Goal: Manage account settings

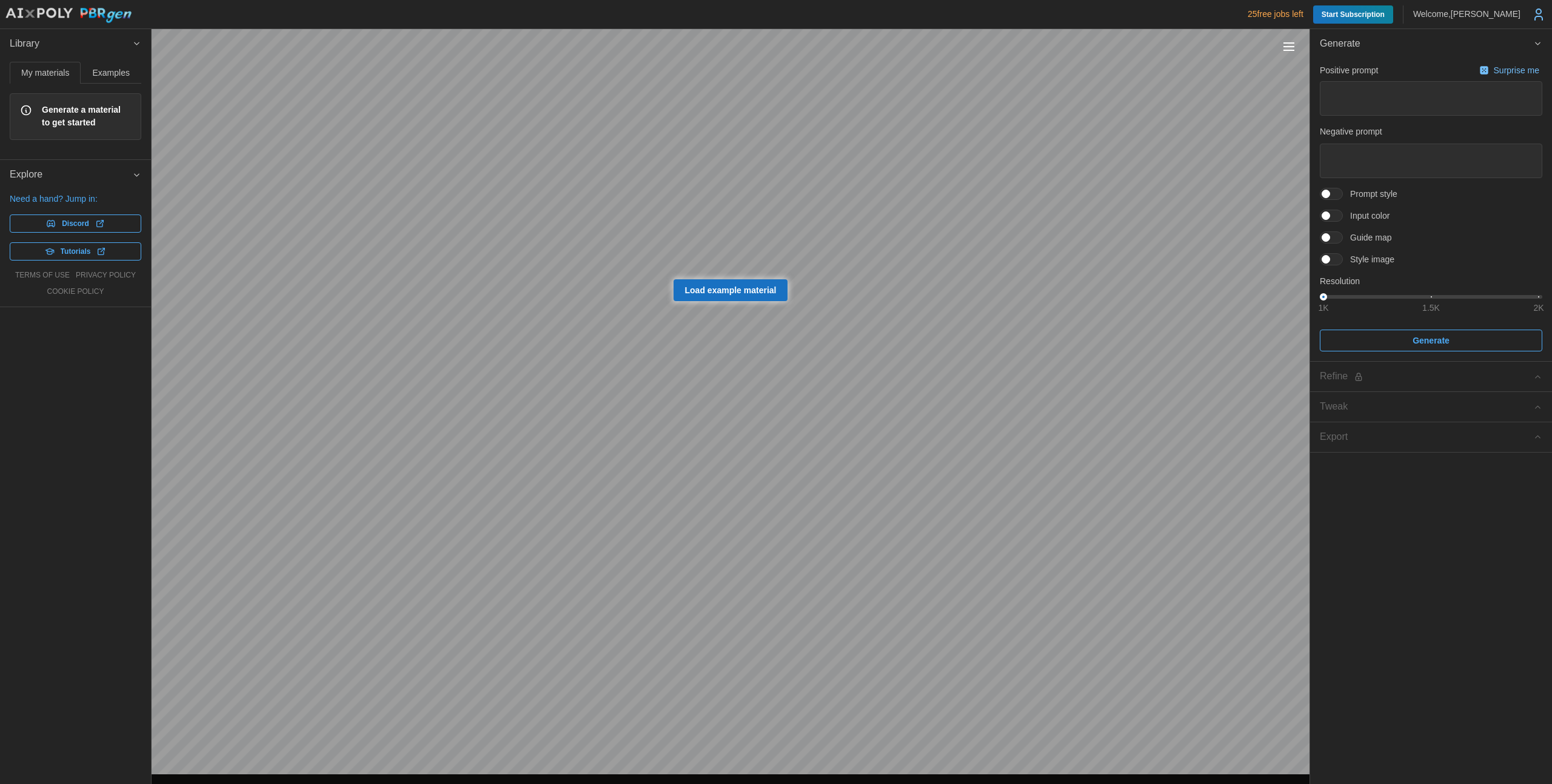
click at [1281, 40] on button "Toggle viewport controls" at bounding box center [1288, 46] width 17 height 17
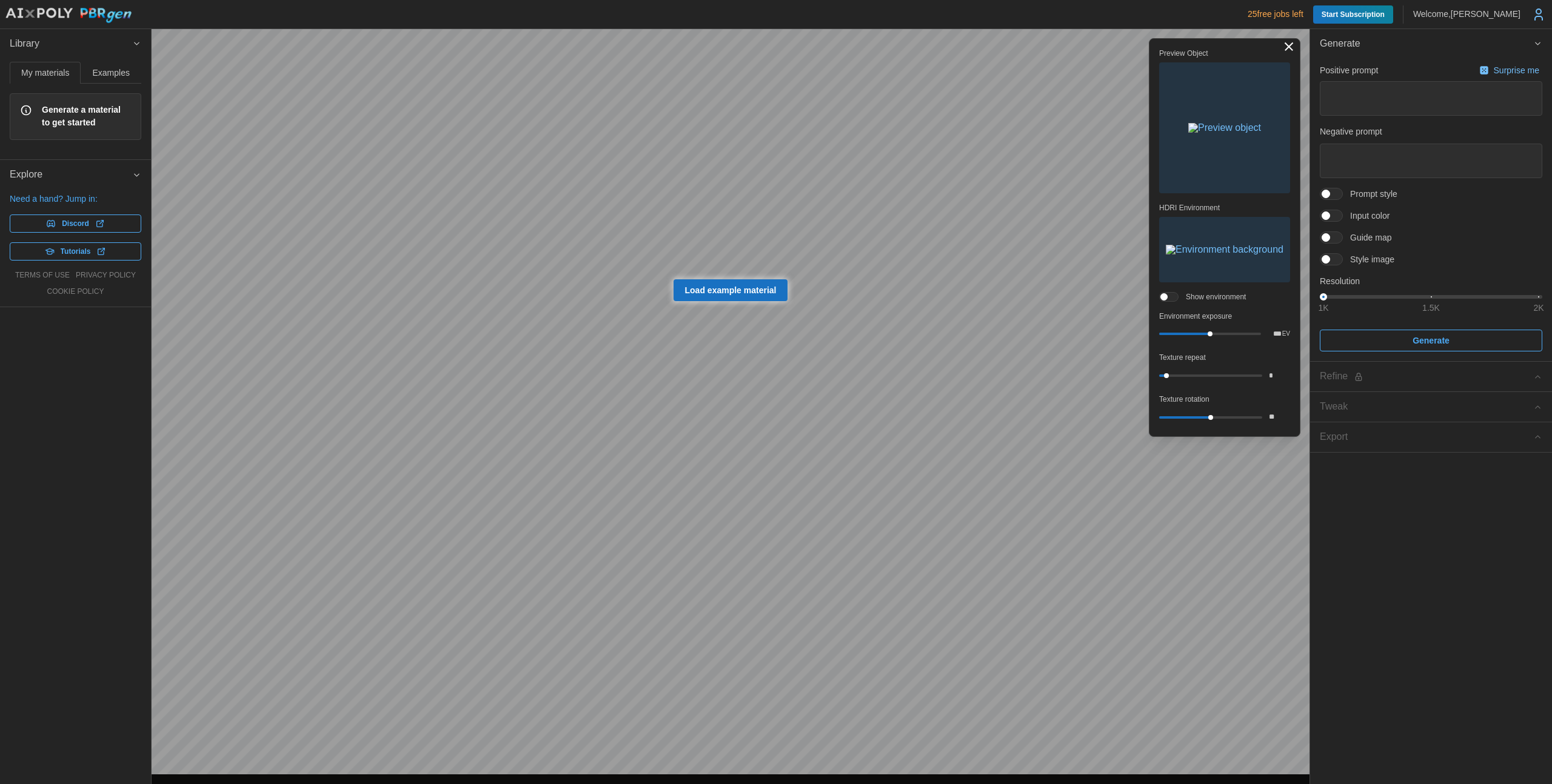
click at [1281, 40] on button "Toggle viewport controls" at bounding box center [1288, 46] width 17 height 17
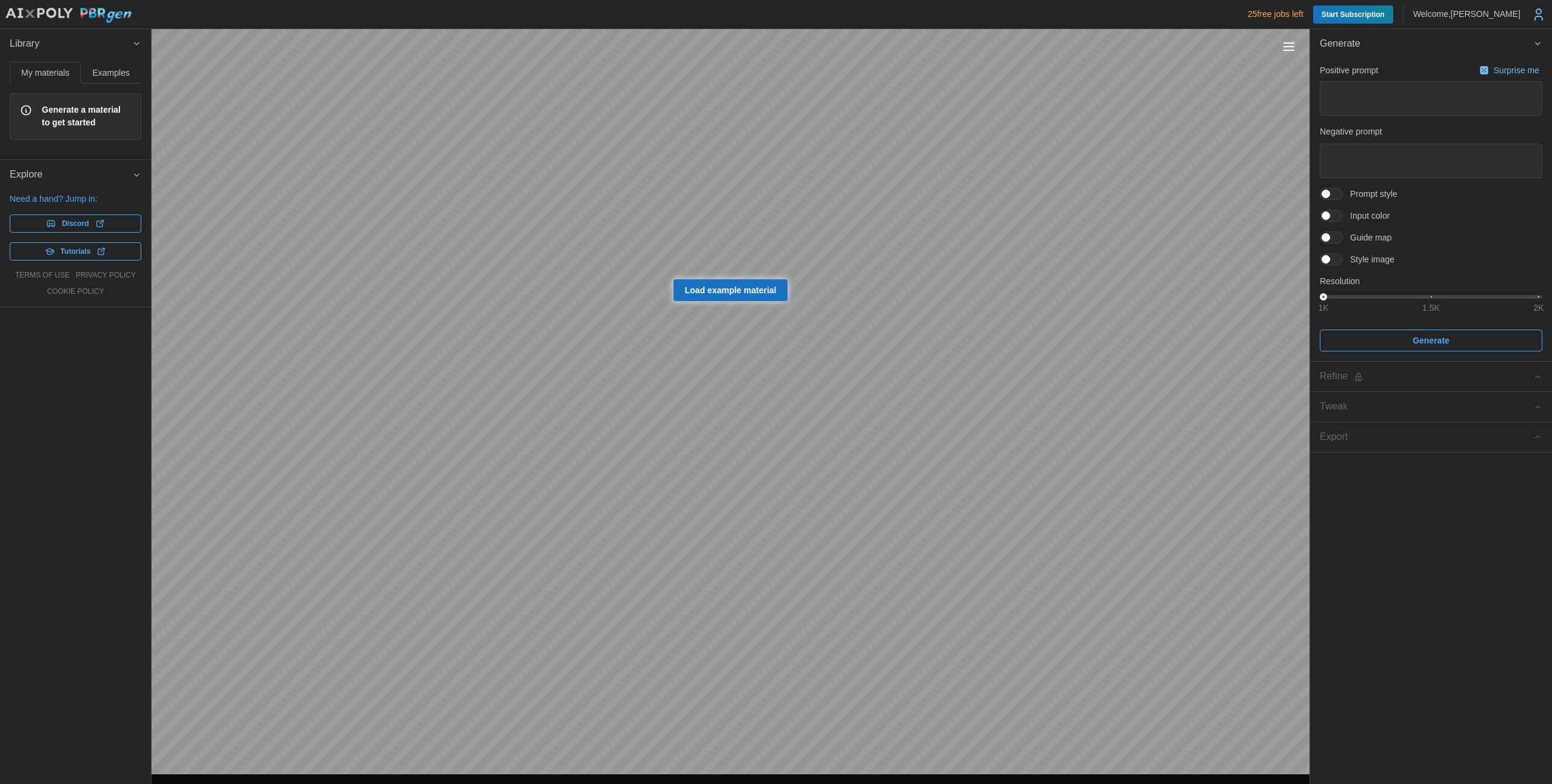
click at [112, 69] on span "Examples" at bounding box center [111, 73] width 37 height 8
click at [57, 75] on span "My materials" at bounding box center [45, 73] width 48 height 8
click at [1332, 190] on span at bounding box center [1337, 194] width 15 height 11
click at [1328, 215] on span at bounding box center [1326, 216] width 8 height 8
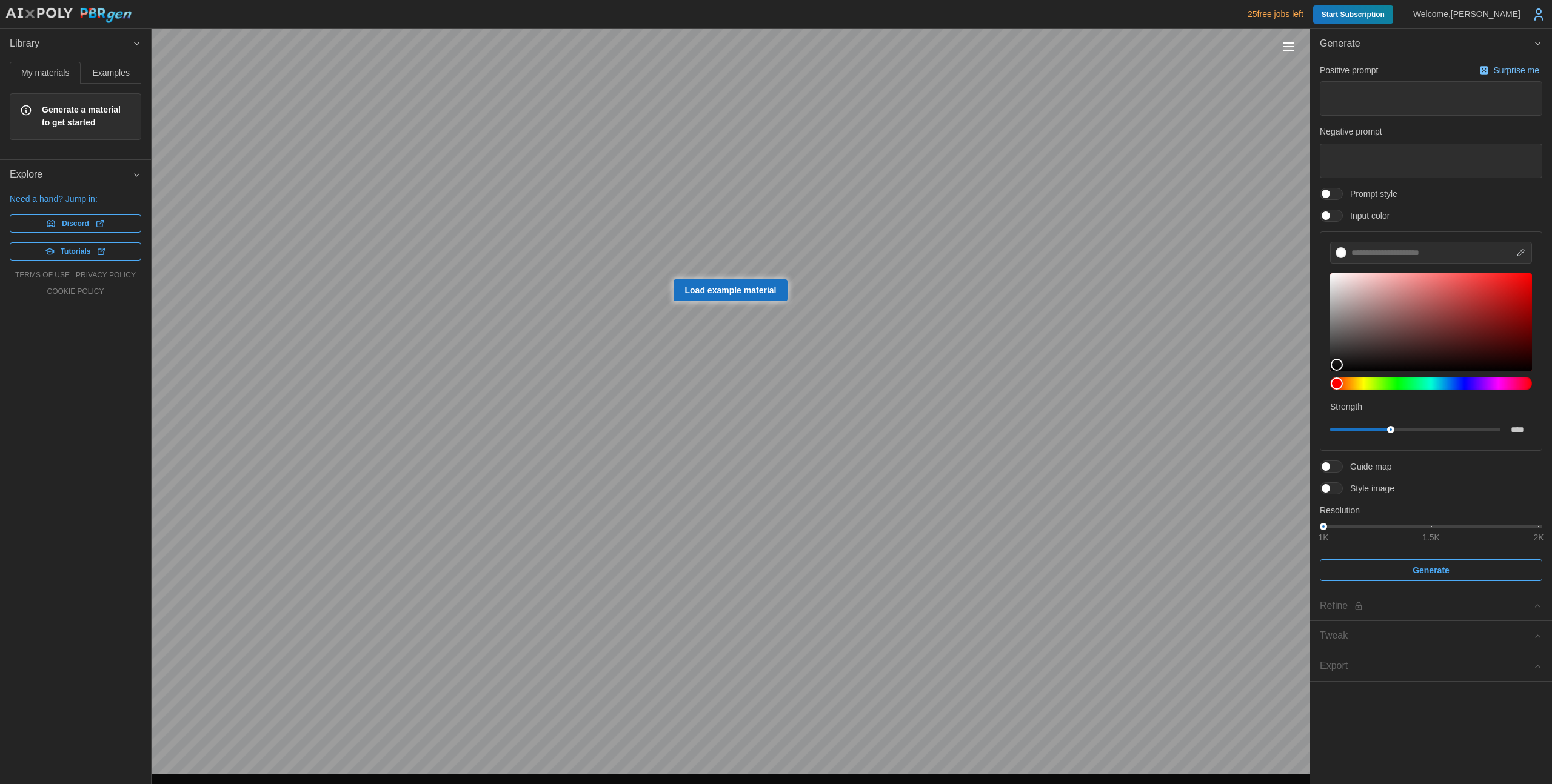
click at [1330, 215] on span at bounding box center [1337, 216] width 15 height 11
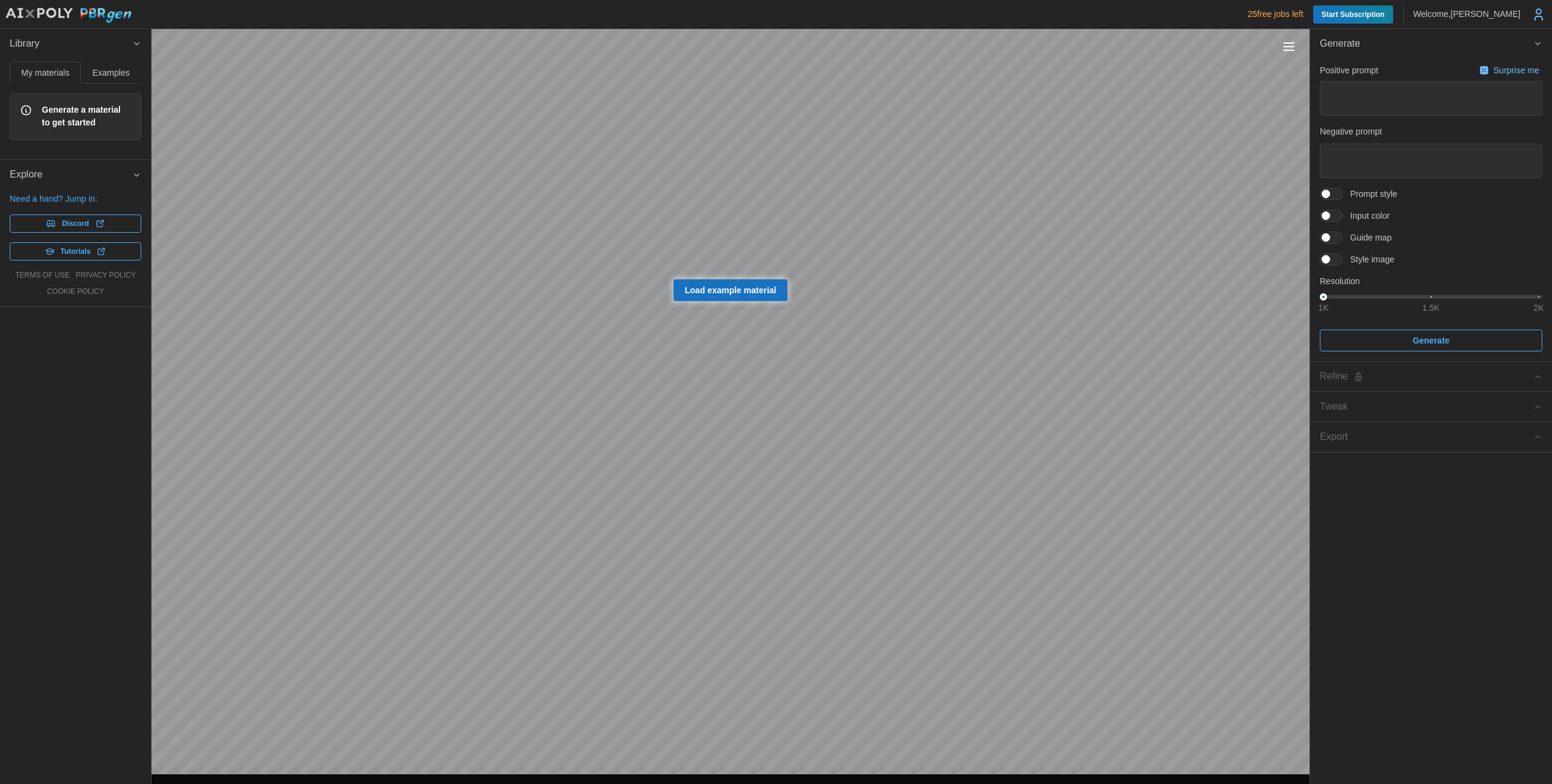
click at [1330, 234] on span at bounding box center [1337, 237] width 15 height 11
click at [1331, 239] on span at bounding box center [1337, 237] width 15 height 11
click at [1333, 260] on span at bounding box center [1337, 259] width 15 height 11
click at [1330, 260] on span at bounding box center [1326, 259] width 8 height 8
click at [1330, 238] on span at bounding box center [1337, 237] width 15 height 11
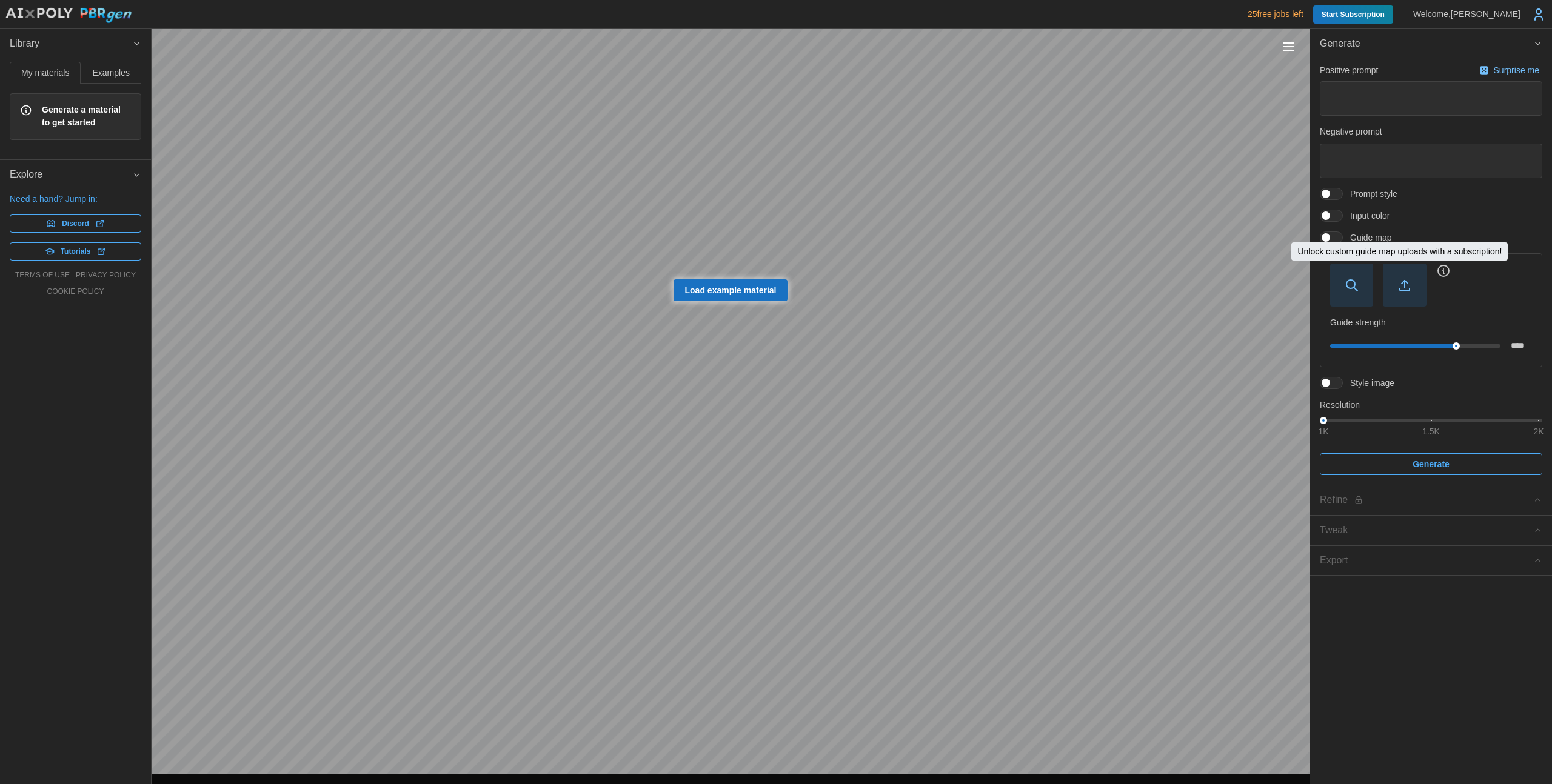
click at [1414, 298] on span "button" at bounding box center [1404, 285] width 42 height 42
click at [1328, 198] on div at bounding box center [1330, 194] width 23 height 12
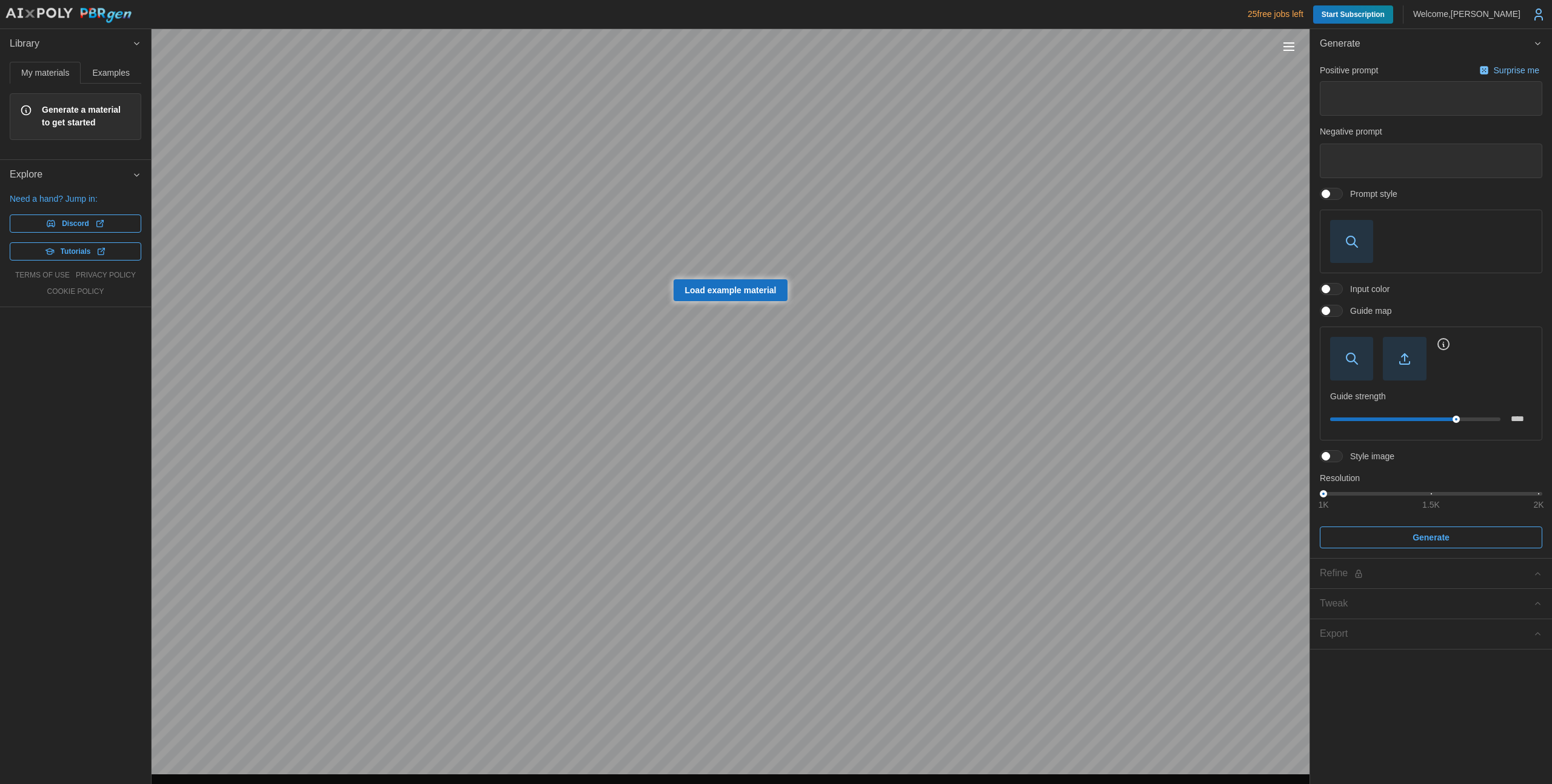
click at [1334, 291] on span at bounding box center [1337, 289] width 15 height 11
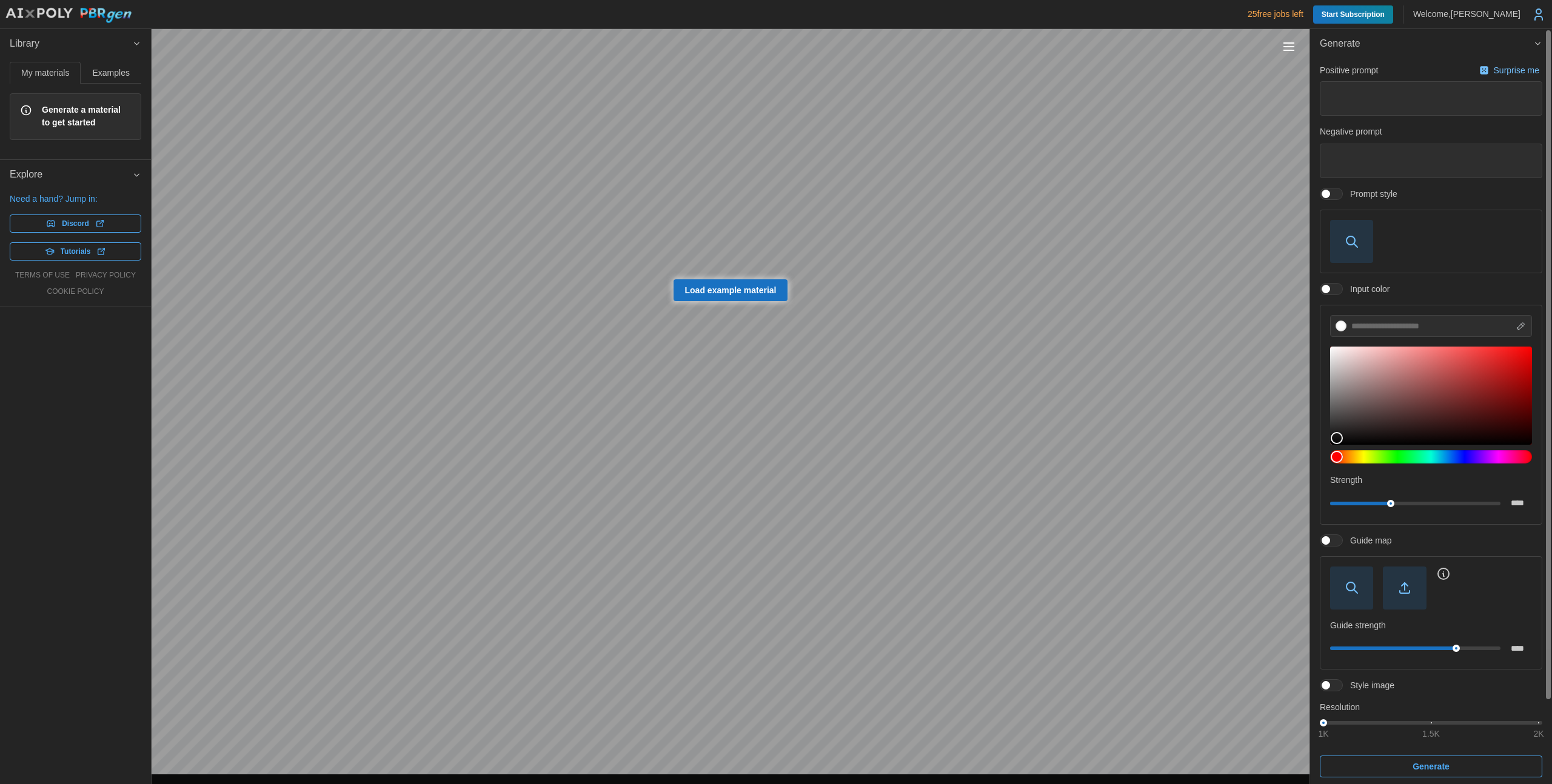
click at [1330, 291] on span at bounding box center [1326, 289] width 8 height 8
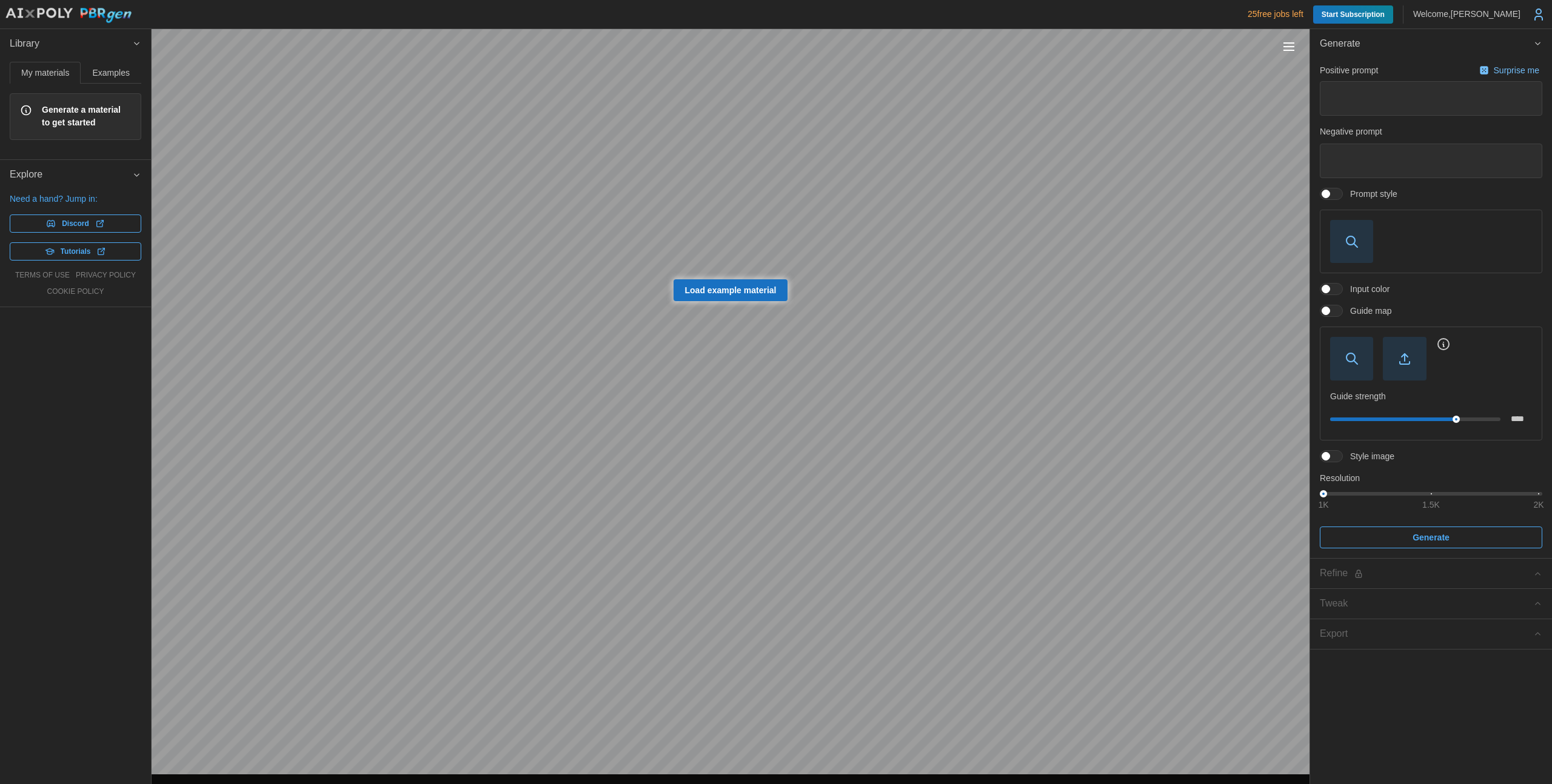
click at [1334, 459] on span at bounding box center [1337, 456] width 15 height 11
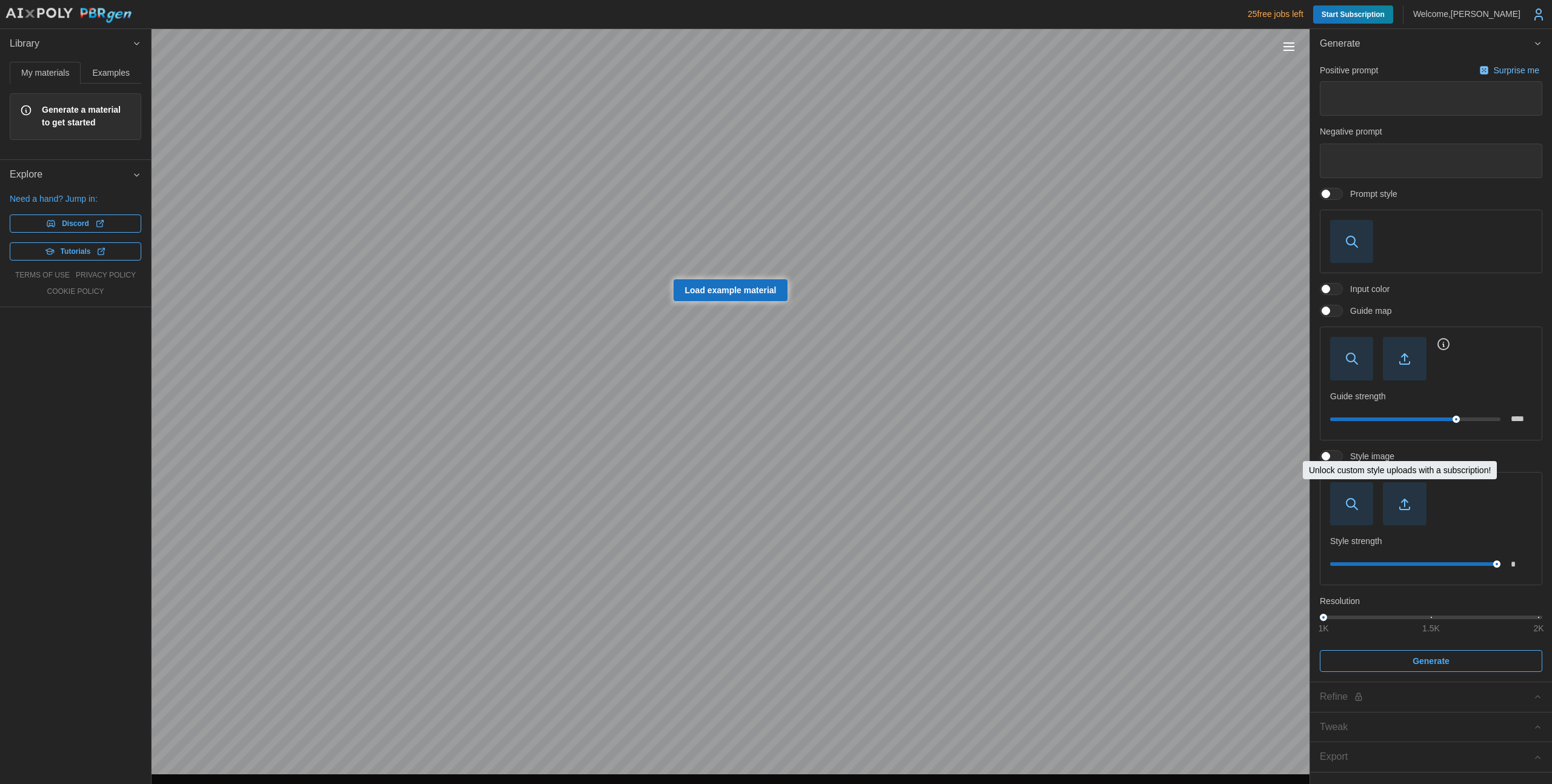
click at [1402, 500] on icon "button" at bounding box center [1404, 504] width 15 height 15
click at [1420, 502] on span "button" at bounding box center [1404, 504] width 42 height 42
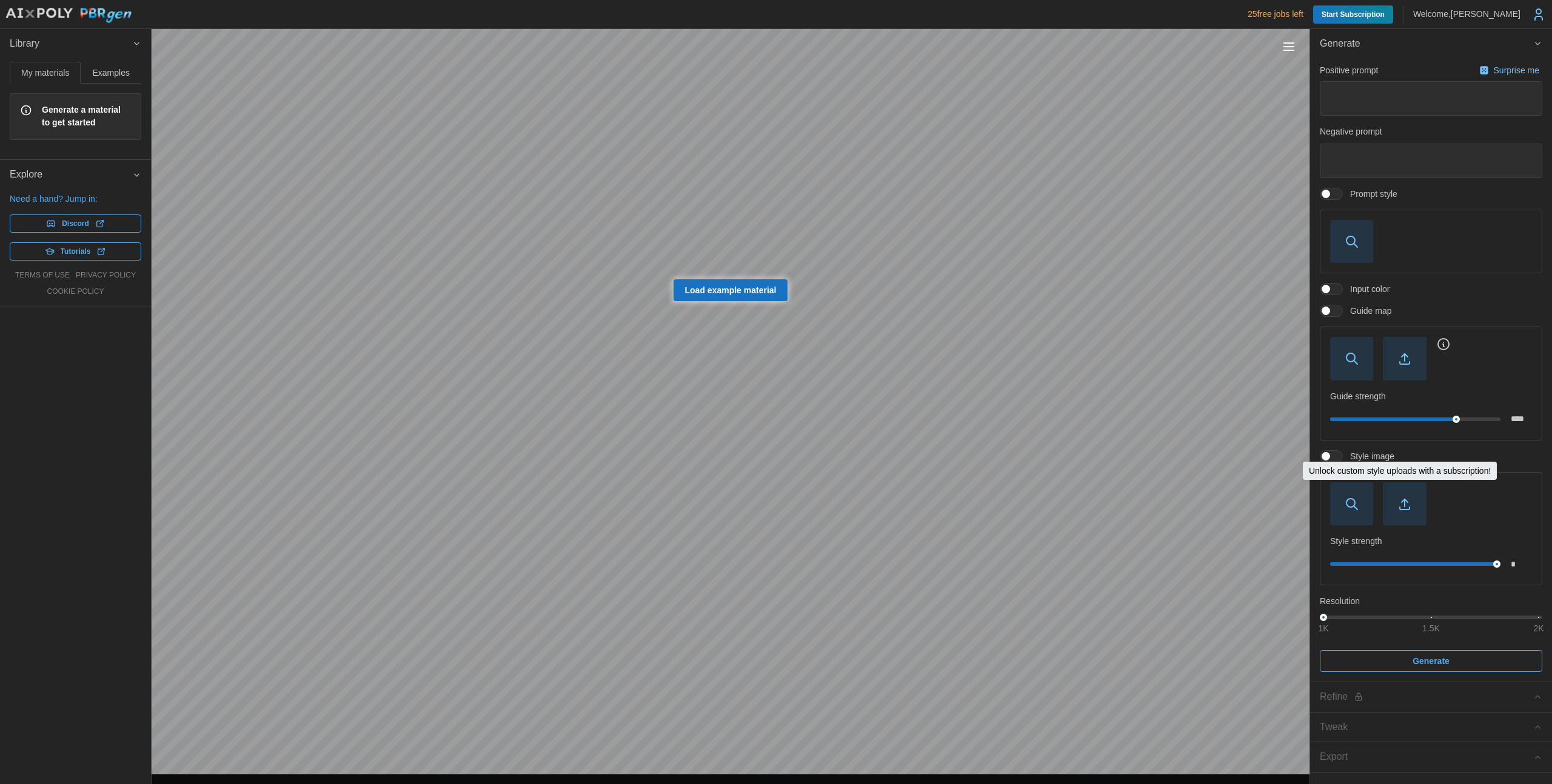
click at [1420, 502] on span "button" at bounding box center [1404, 504] width 42 height 42
click at [1540, 16] on icon at bounding box center [1538, 15] width 15 height 15
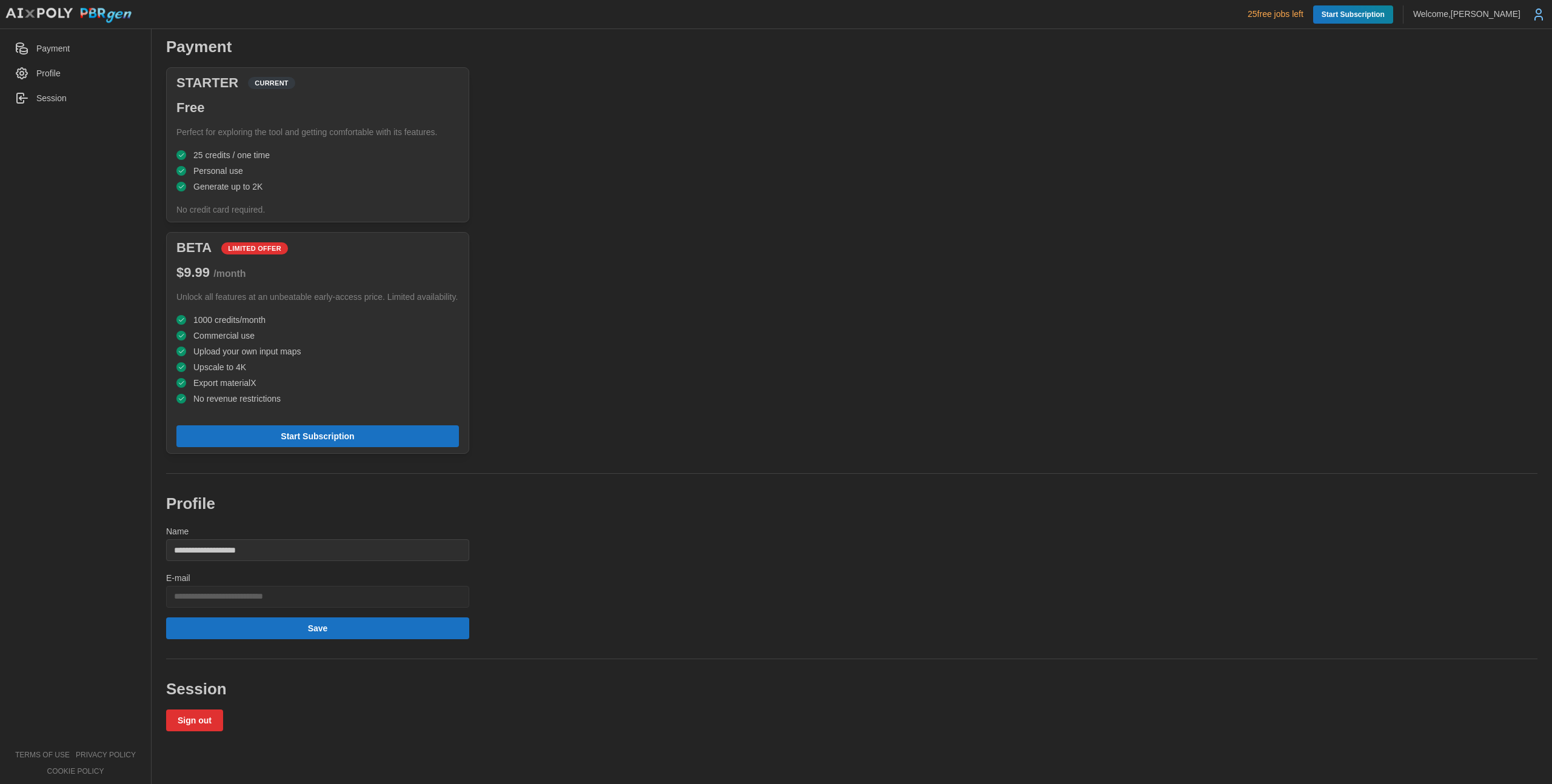
click at [47, 15] on img at bounding box center [69, 16] width 127 height 17
